Goal: Find specific page/section: Find specific page/section

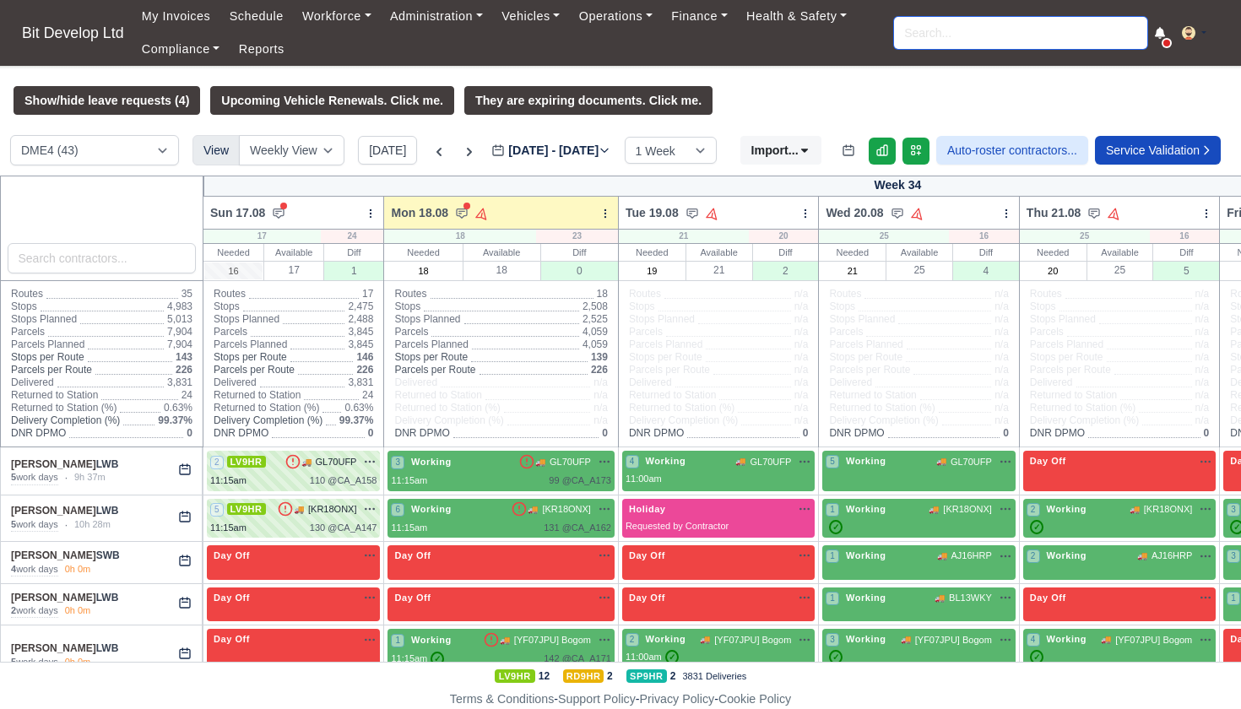
click at [959, 40] on input "search" at bounding box center [1020, 33] width 253 height 32
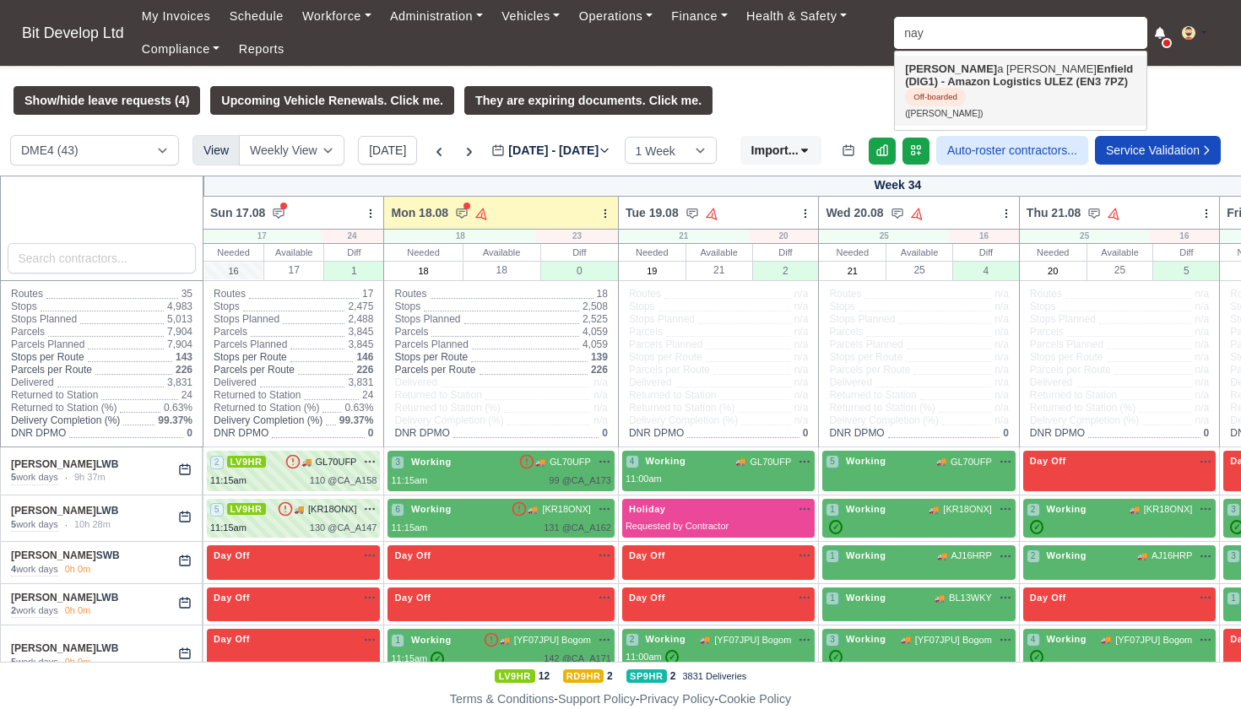
drag, startPoint x: 959, startPoint y: 40, endPoint x: 957, endPoint y: 83, distance: 43.1
click at [957, 83] on strong "Enfield (DIG1) - Amazon Logistics ULEZ (EN3 7PZ)" at bounding box center [1019, 74] width 228 height 25
type input "[PERSON_NAME]"
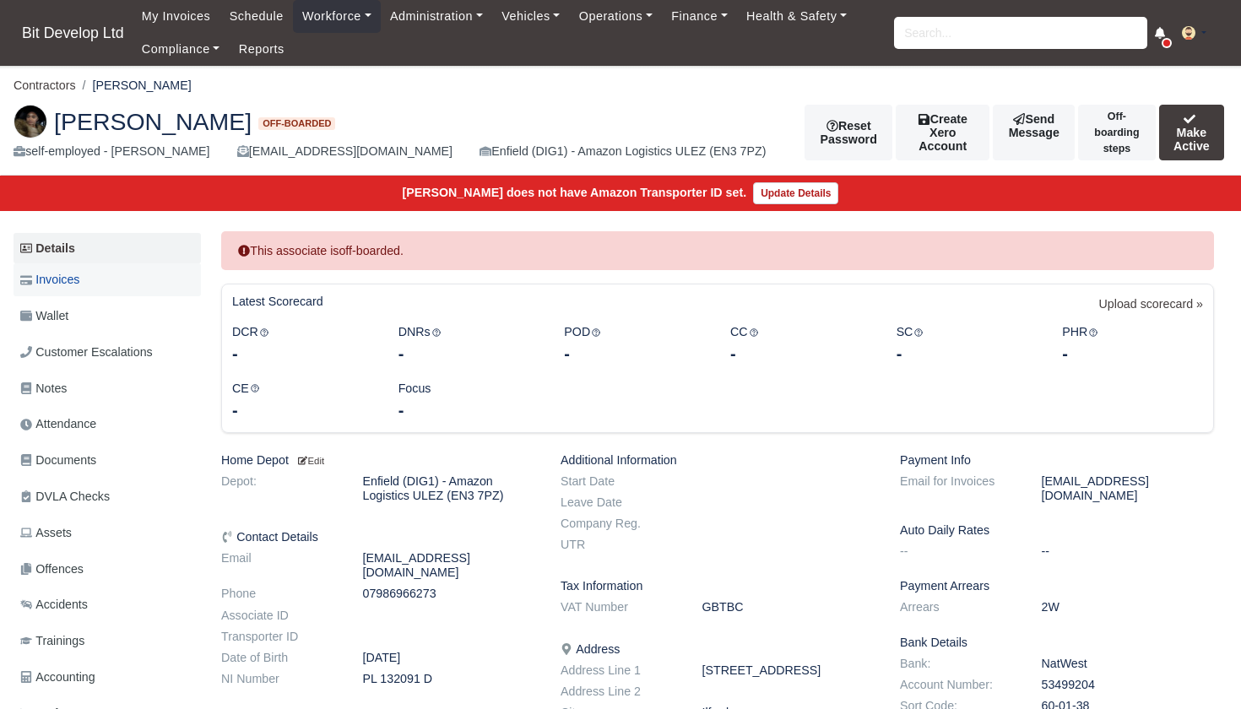
click at [68, 271] on span "Invoices" at bounding box center [49, 279] width 59 height 19
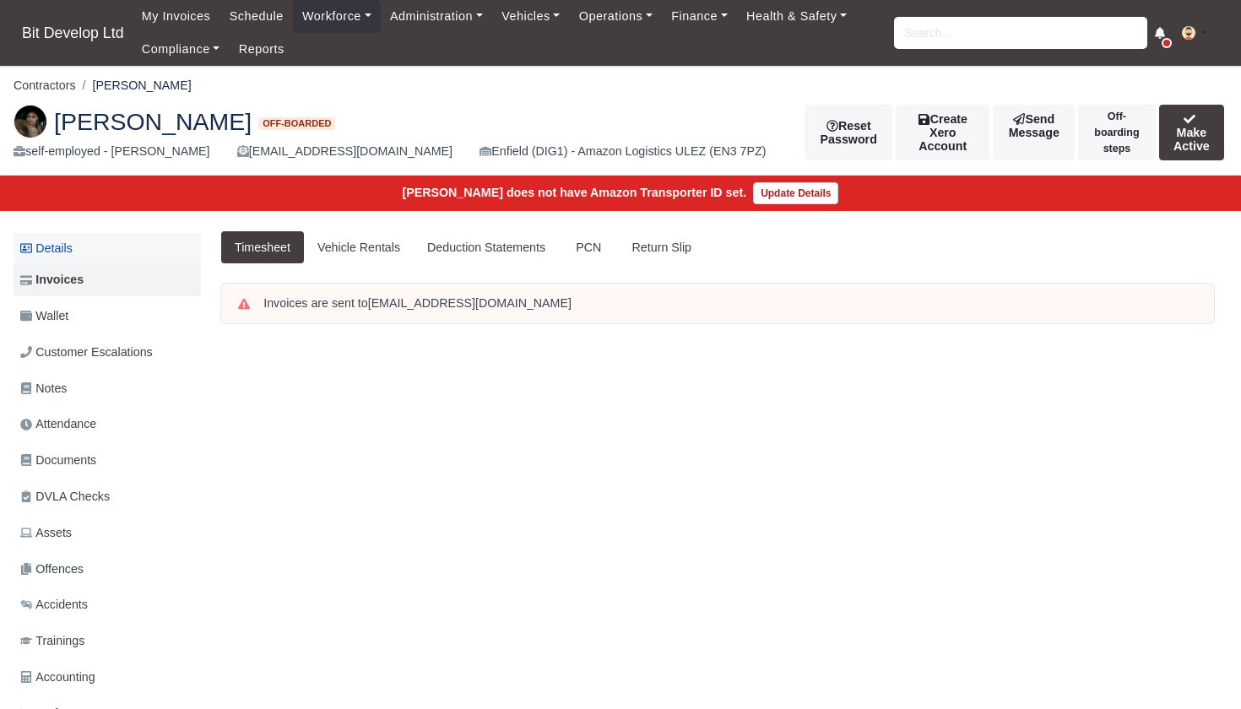
click at [47, 251] on link "Details" at bounding box center [107, 248] width 187 height 31
